Goal: Understand process/instructions: Learn how to perform a task or action

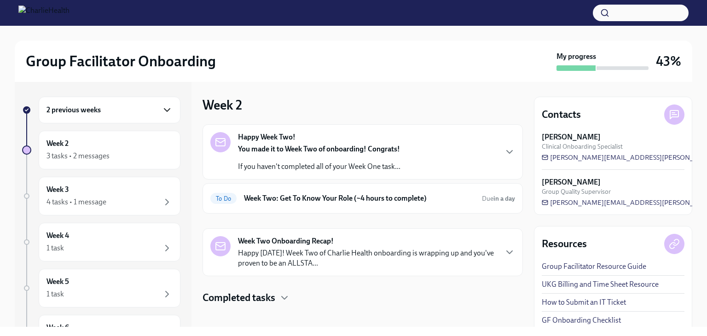
click at [162, 112] on icon "button" at bounding box center [167, 109] width 11 height 11
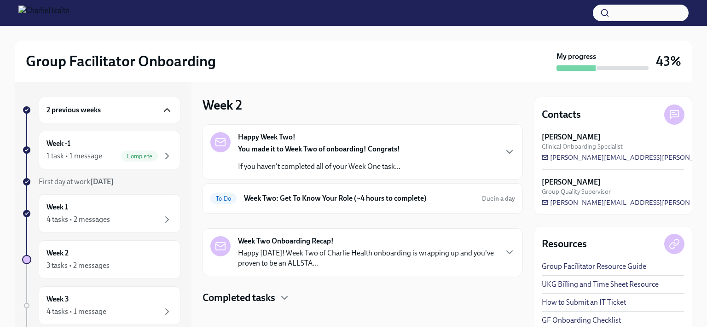
click at [414, 149] on div "Happy Week Two! You made it to Week Two of onboarding! Congrats! If you haven't…" at bounding box center [362, 152] width 305 height 40
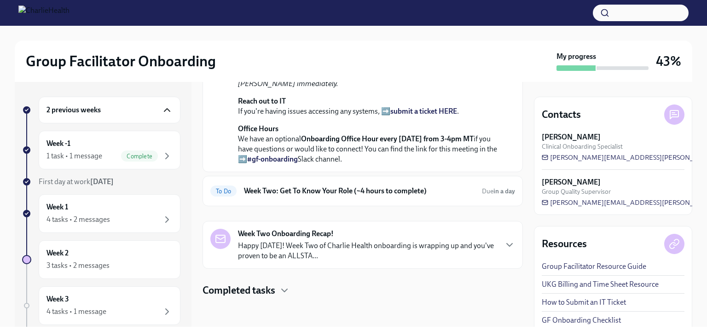
scroll to position [308, 0]
click at [488, 245] on p "Happy [DATE]! Week Two of Charlie Health onboarding is wrapping up and you've p…" at bounding box center [367, 251] width 259 height 20
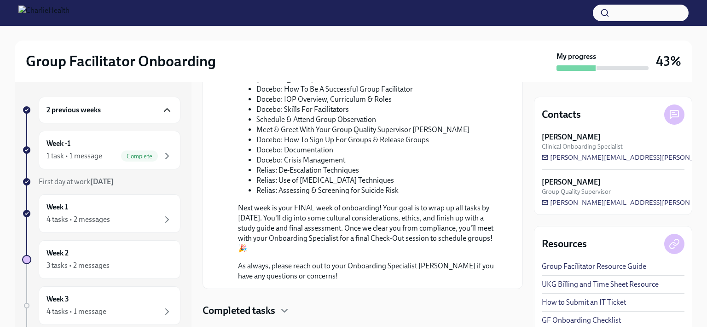
scroll to position [609, 0]
click at [162, 109] on icon "button" at bounding box center [167, 109] width 11 height 11
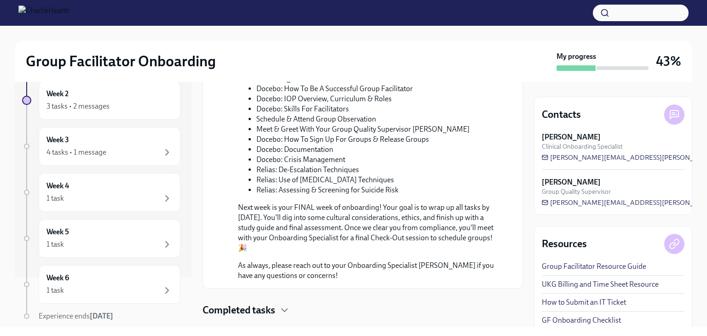
scroll to position [0, 0]
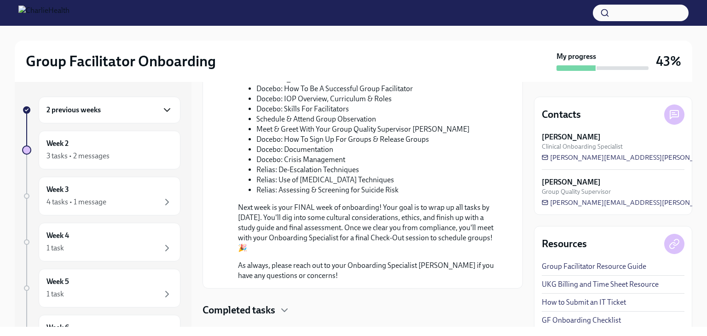
click at [164, 110] on icon "button" at bounding box center [167, 110] width 6 height 3
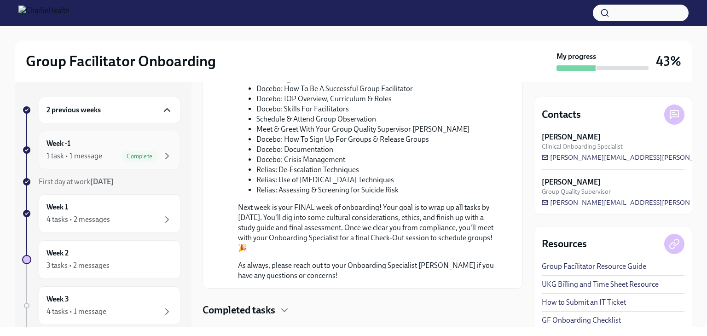
click at [101, 152] on div "1 task • 1 message" at bounding box center [74, 156] width 56 height 10
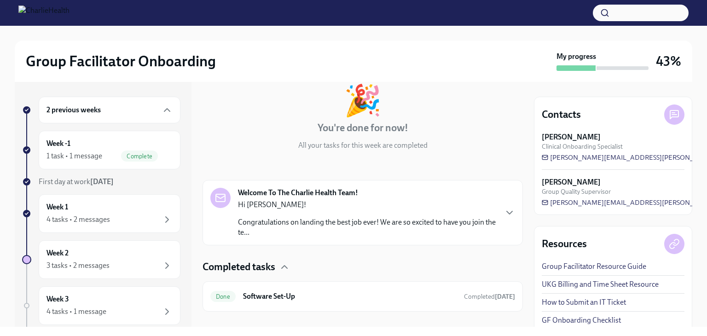
scroll to position [68, 0]
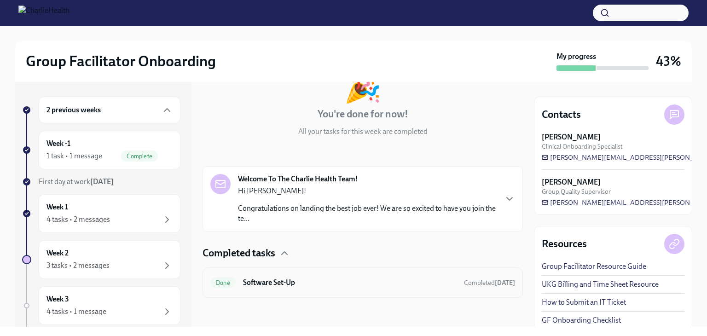
click at [392, 287] on div "Done Software Set-Up Completed [DATE]" at bounding box center [362, 282] width 305 height 15
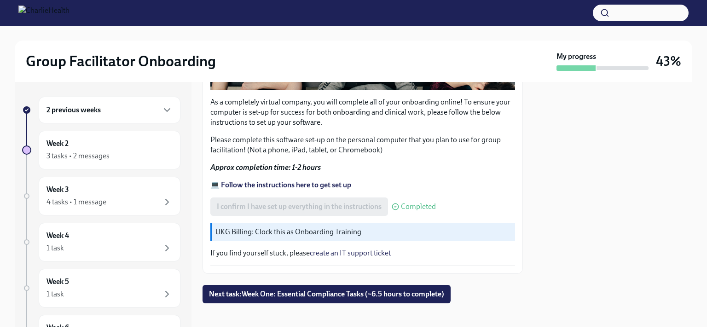
scroll to position [309, 0]
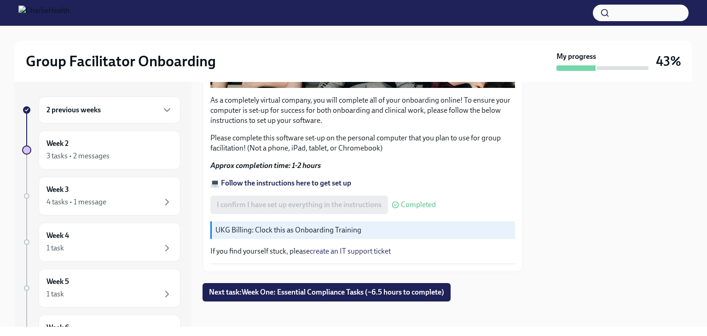
click at [339, 179] on strong "💻 Follow the instructions here to get set up" at bounding box center [280, 183] width 141 height 9
click at [122, 151] on div "3 tasks • 2 messages" at bounding box center [109, 156] width 126 height 11
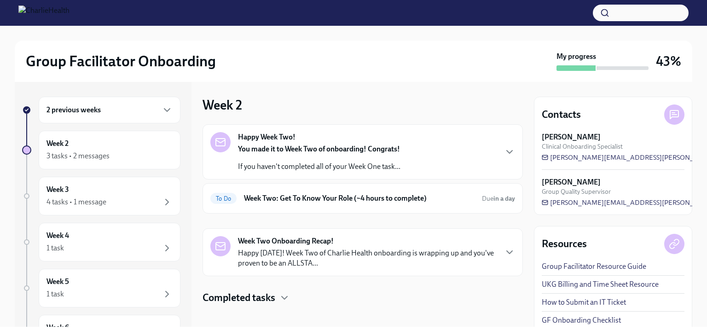
click at [451, 158] on div "Happy Week Two! You made it to Week Two of onboarding! Congrats! If you haven't…" at bounding box center [362, 152] width 305 height 40
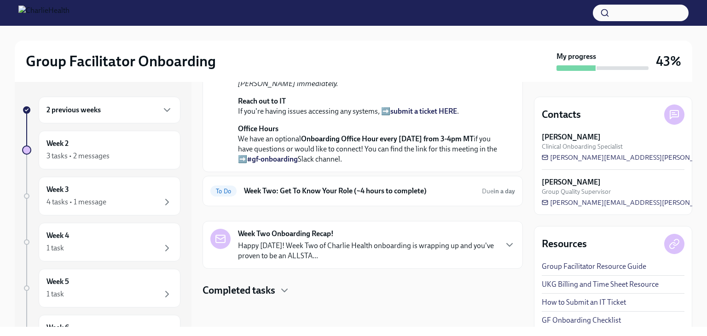
scroll to position [308, 0]
click at [490, 246] on div "Week Two Onboarding Recap! Happy [DATE]! Week Two of Charlie Health onboarding …" at bounding box center [362, 245] width 305 height 32
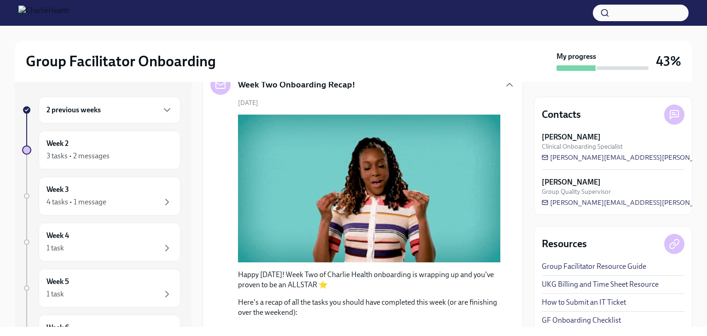
scroll to position [351, 0]
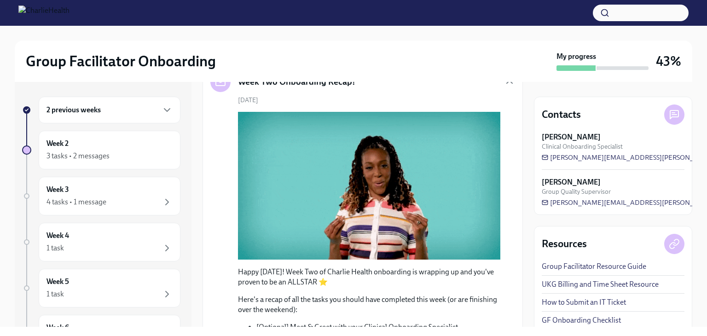
click at [430, 39] on h6 "Week Two: Get To Know Your Role (~4 hours to complete)" at bounding box center [359, 34] width 231 height 10
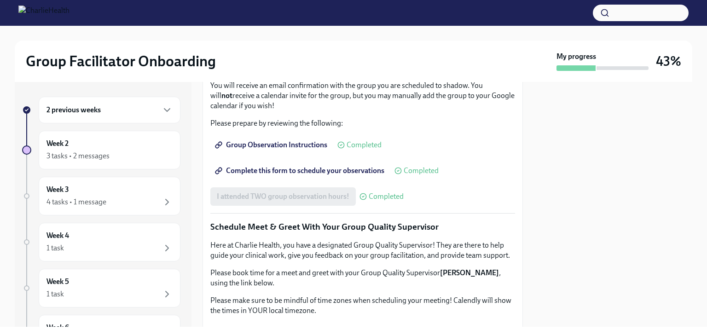
scroll to position [569, 0]
